Goal: Task Accomplishment & Management: Complete application form

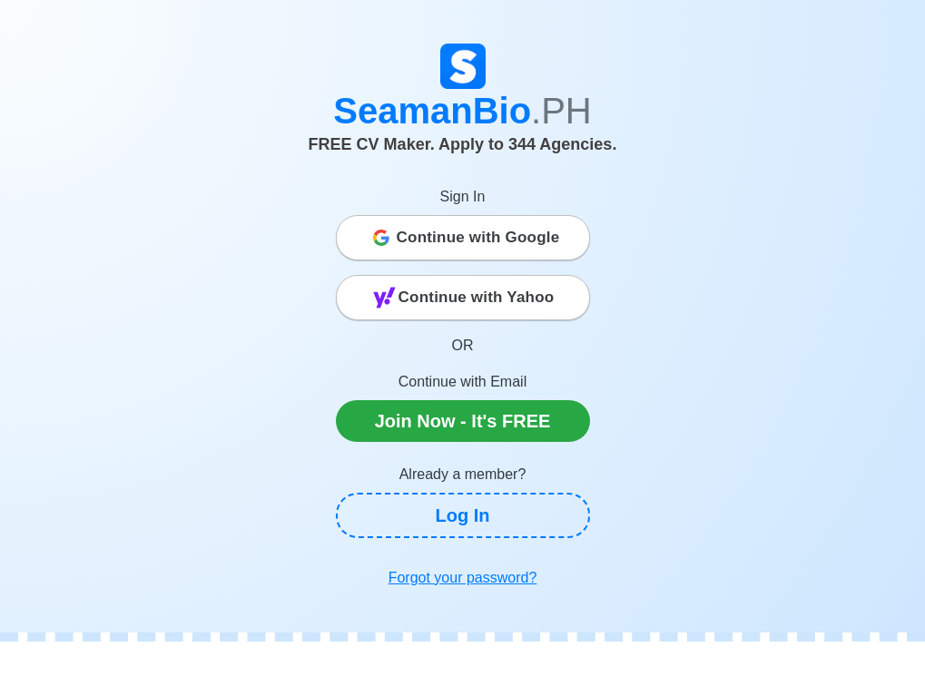
click at [516, 239] on span "Continue with Google" at bounding box center [478, 238] width 163 height 36
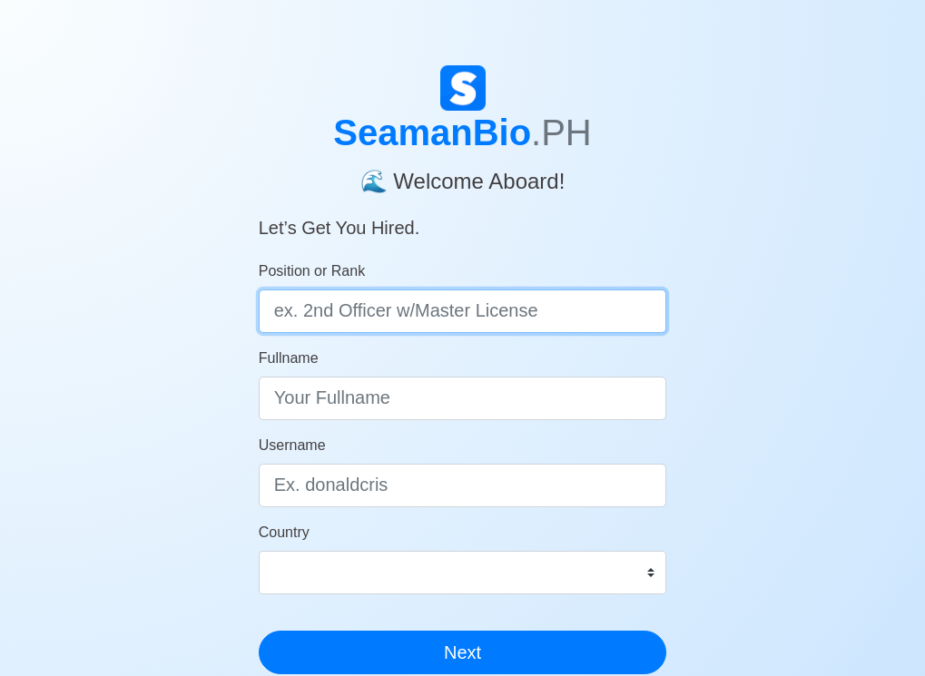
click at [502, 312] on input "Position or Rank" at bounding box center [463, 311] width 408 height 44
type input "OILER"
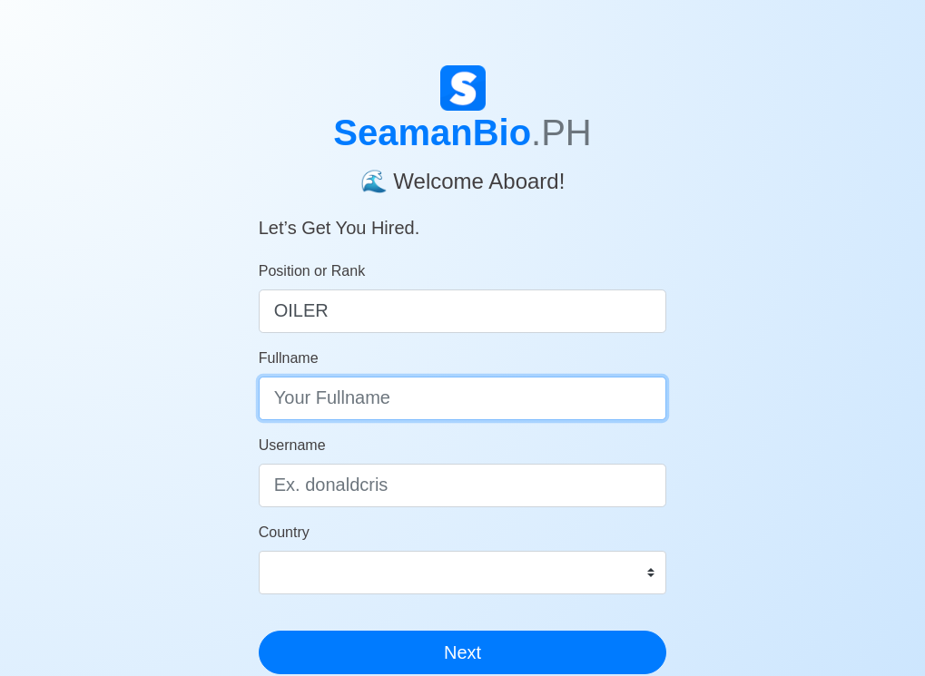
click at [489, 401] on input "Fullname" at bounding box center [463, 399] width 408 height 44
type input "[PERSON_NAME] [PERSON_NAME]"
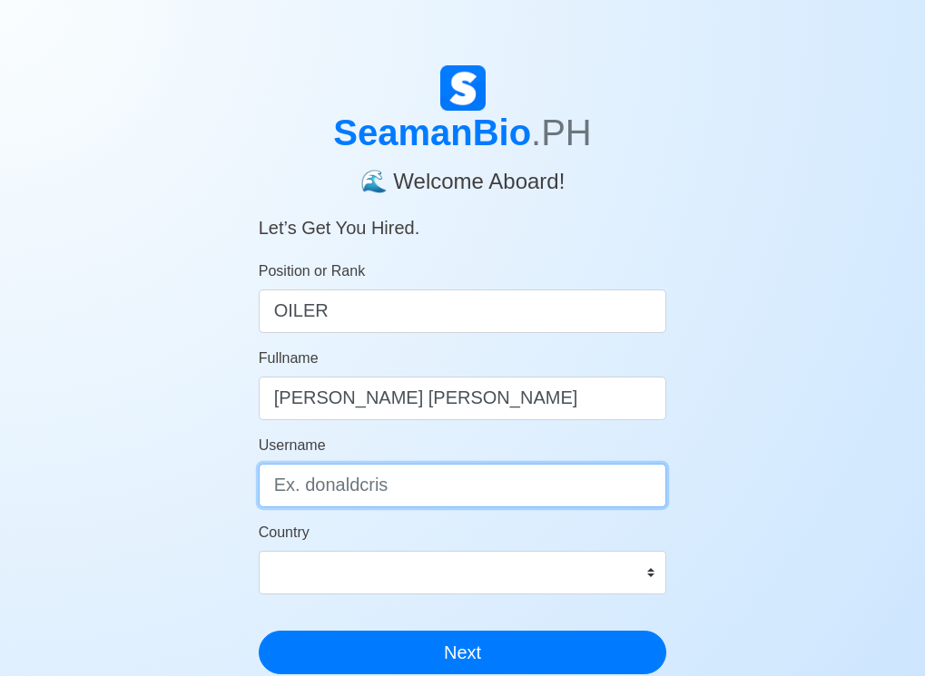
click at [461, 490] on input "Username" at bounding box center [463, 486] width 408 height 44
type input "JAMES2699"
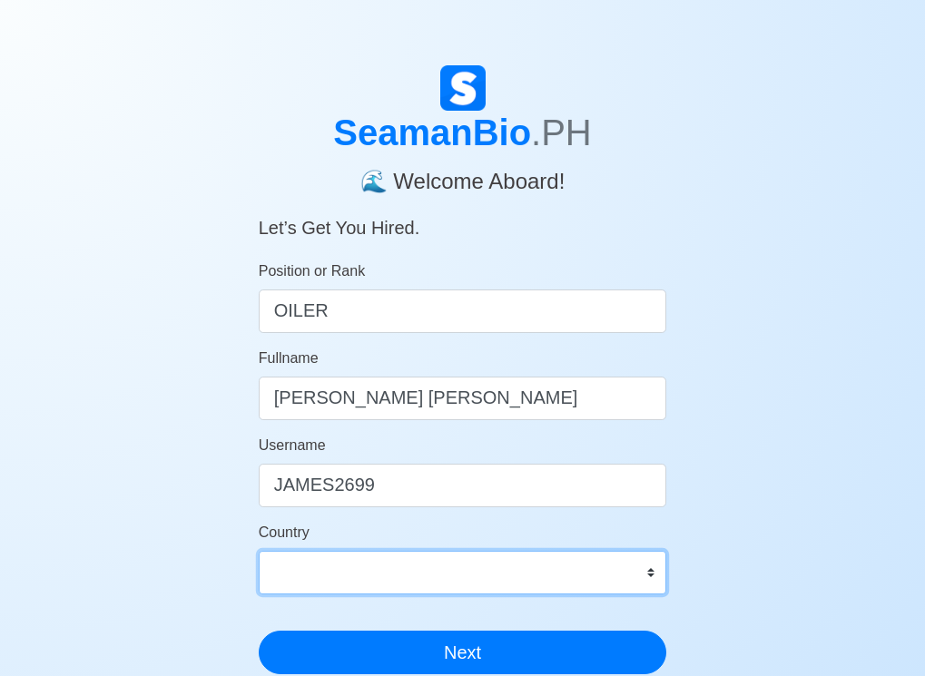
click at [440, 577] on select "[GEOGRAPHIC_DATA] [GEOGRAPHIC_DATA] [GEOGRAPHIC_DATA] [GEOGRAPHIC_DATA] [US_STA…" at bounding box center [463, 573] width 408 height 44
select select "PH"
click at [259, 551] on select "[GEOGRAPHIC_DATA] [GEOGRAPHIC_DATA] [GEOGRAPHIC_DATA] [GEOGRAPHIC_DATA] [US_STA…" at bounding box center [463, 573] width 408 height 44
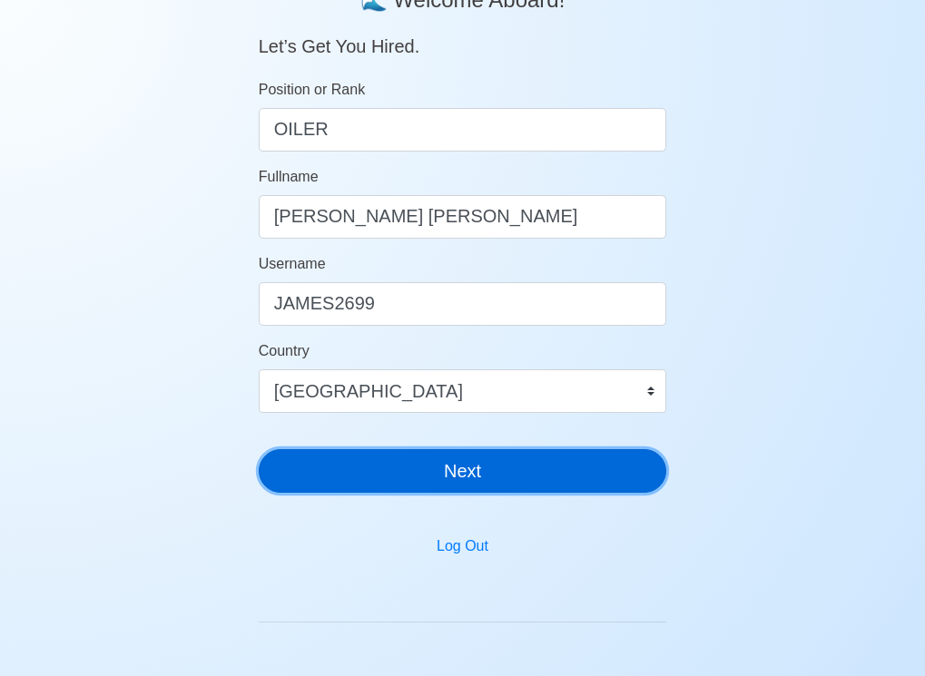
click at [509, 483] on button "Next" at bounding box center [463, 471] width 408 height 44
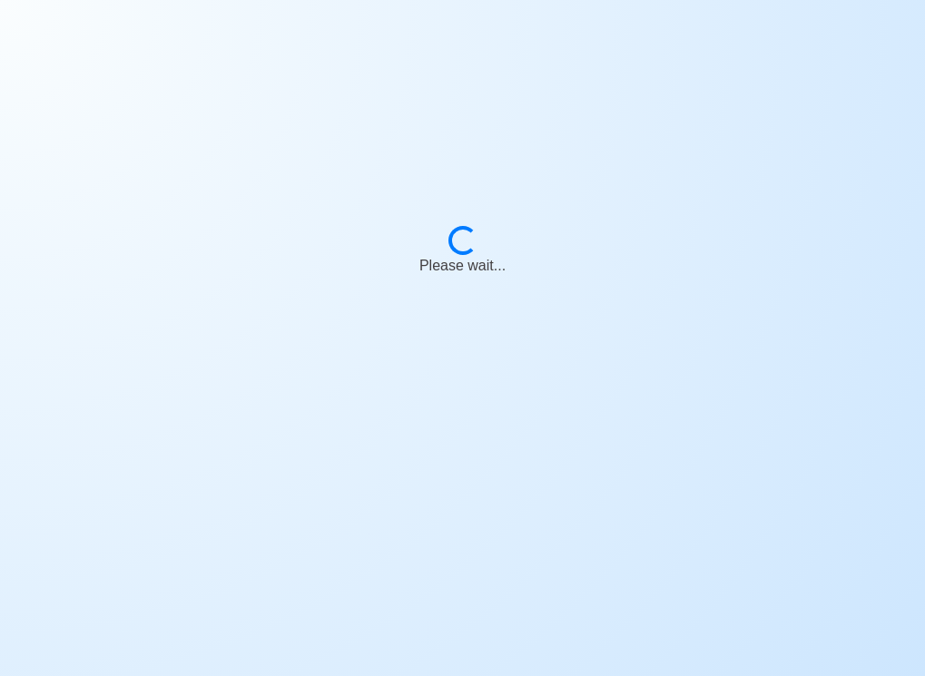
scroll to position [22, 0]
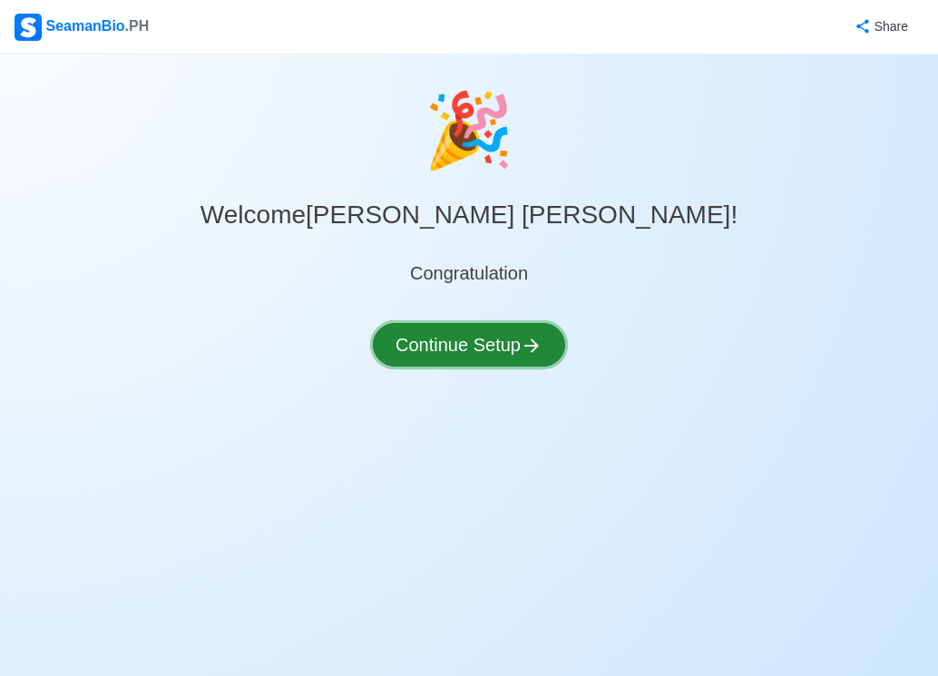
click at [505, 338] on button "Continue Setup" at bounding box center [469, 345] width 192 height 44
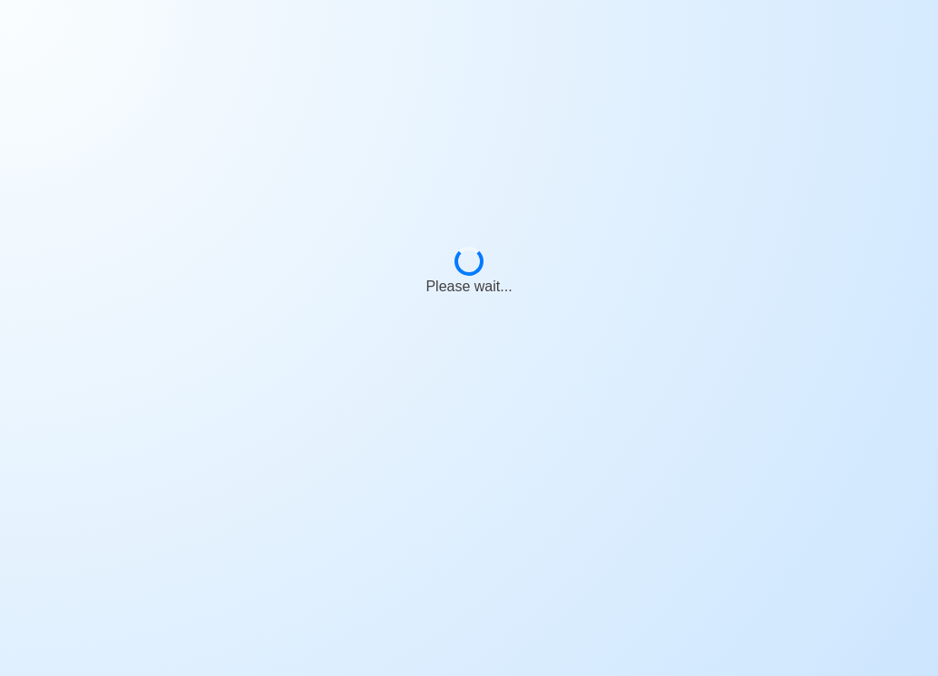
select select "Visible for Hiring"
select select "PH"
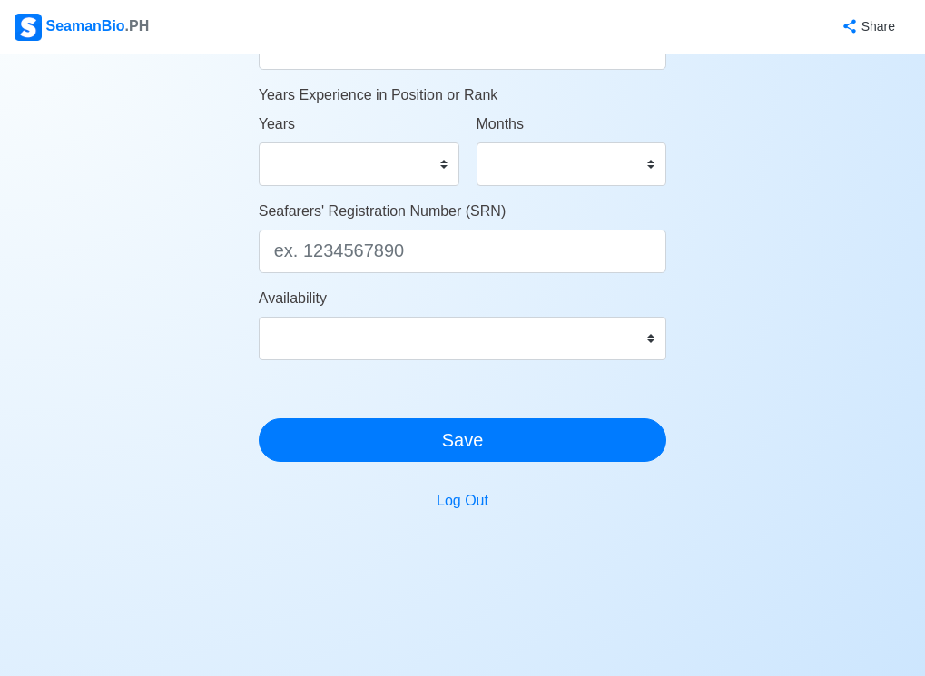
scroll to position [1012, 0]
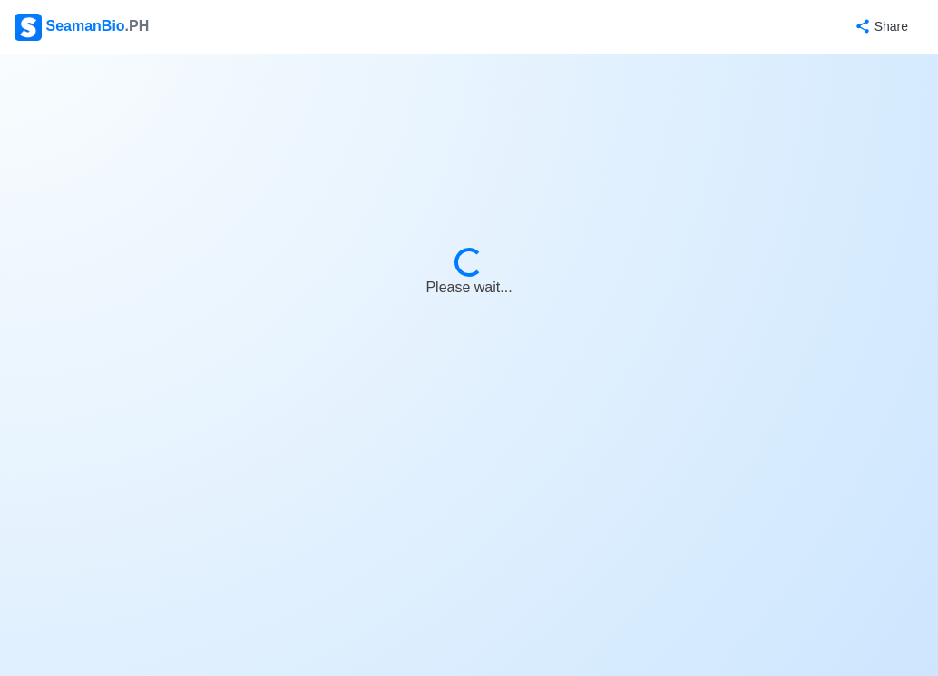
select select "Visible for Hiring"
select select "PH"
